Goal: Task Accomplishment & Management: Complete application form

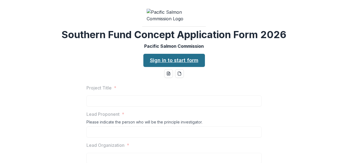
click at [168, 67] on link "Sign in to start form" at bounding box center [175, 60] width 62 height 13
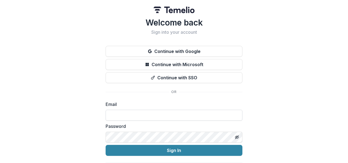
click at [125, 114] on input at bounding box center [174, 115] width 137 height 11
click at [273, 82] on div "Welcome back Sign into your account Continue with Google Continue with Microsof…" at bounding box center [174, 87] width 348 height 175
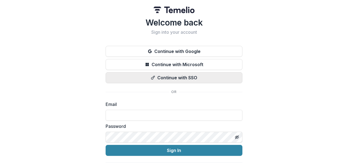
click at [175, 80] on button "Continue with SSO" at bounding box center [174, 77] width 137 height 11
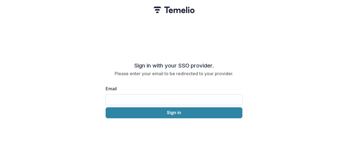
click at [140, 96] on input "Email" at bounding box center [174, 99] width 137 height 11
type input "**********"
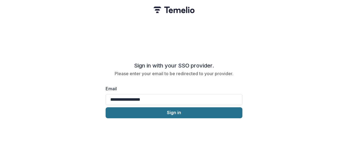
click at [164, 109] on button "Sign in" at bounding box center [174, 112] width 137 height 11
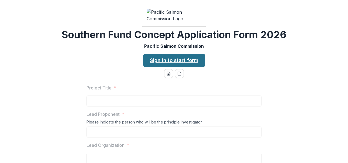
click at [161, 67] on link "Sign in to start form" at bounding box center [175, 60] width 62 height 13
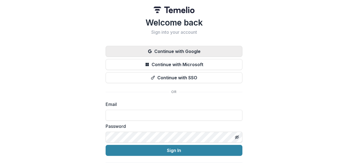
click at [183, 50] on button "Continue with Google" at bounding box center [174, 51] width 137 height 11
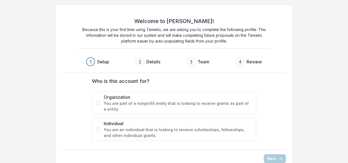
click at [99, 128] on span at bounding box center [98, 129] width 4 height 4
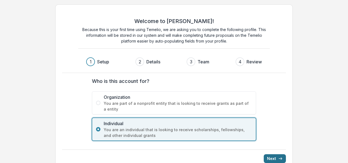
click at [273, 157] on button "Next" at bounding box center [275, 158] width 22 height 9
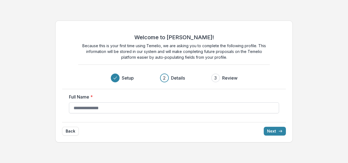
click at [104, 108] on input "Full Name *" at bounding box center [174, 107] width 210 height 11
type input "**********"
click at [275, 132] on button "Next" at bounding box center [275, 131] width 22 height 9
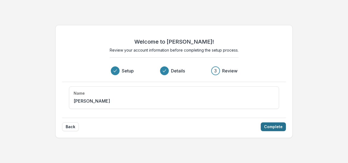
click at [276, 128] on button "Complete" at bounding box center [273, 126] width 25 height 9
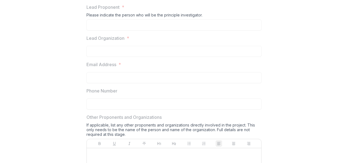
scroll to position [118, 0]
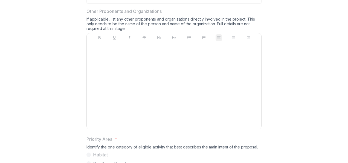
scroll to position [0, 0]
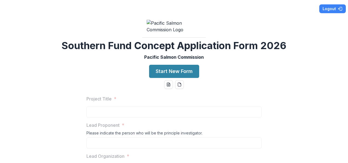
drag, startPoint x: 125, startPoint y: 4, endPoint x: 319, endPoint y: 54, distance: 199.7
click at [319, 54] on div "Logout Southern Fund Concept Application Form 2026 Pacific Salmon Commission St…" at bounding box center [174, 81] width 348 height 163
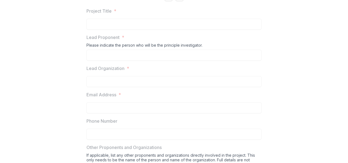
scroll to position [88, 0]
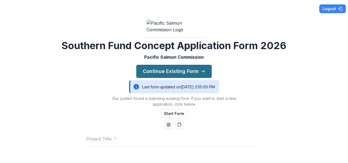
click at [186, 78] on button "Continue Existing Form" at bounding box center [174, 71] width 76 height 13
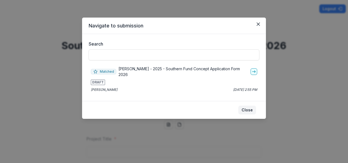
click at [249, 106] on button "Close" at bounding box center [248, 109] width 18 height 9
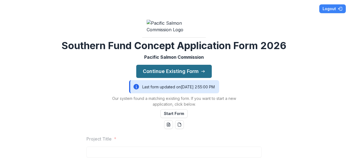
click at [198, 78] on button "Continue Existing Form" at bounding box center [174, 71] width 76 height 13
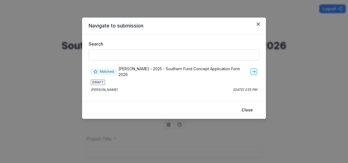
click at [150, 69] on p "Galen Johnson - 2025 - Southern Fund Concept Application Form 2026" at bounding box center [184, 72] width 130 height 12
click at [253, 70] on icon "go-to" at bounding box center [254, 71] width 4 height 4
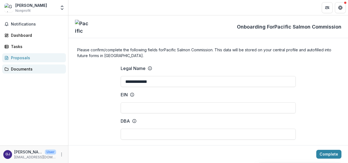
click at [25, 71] on div "Documents" at bounding box center [36, 69] width 51 height 6
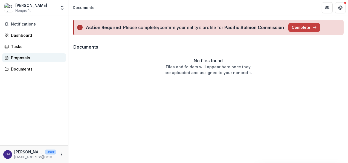
click at [15, 59] on div "Proposals" at bounding box center [36, 58] width 51 height 6
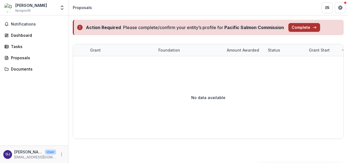
click at [299, 28] on button "Complete" at bounding box center [305, 27] width 32 height 9
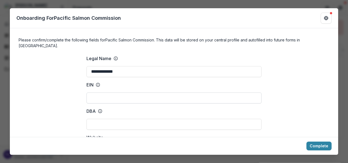
click at [102, 92] on input "EIN" at bounding box center [174, 97] width 175 height 11
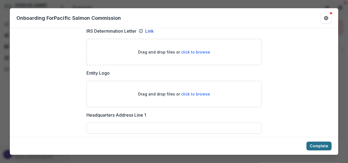
scroll to position [330, 0]
click at [327, 146] on button "Complete" at bounding box center [319, 145] width 25 height 9
